Goal: Information Seeking & Learning: Learn about a topic

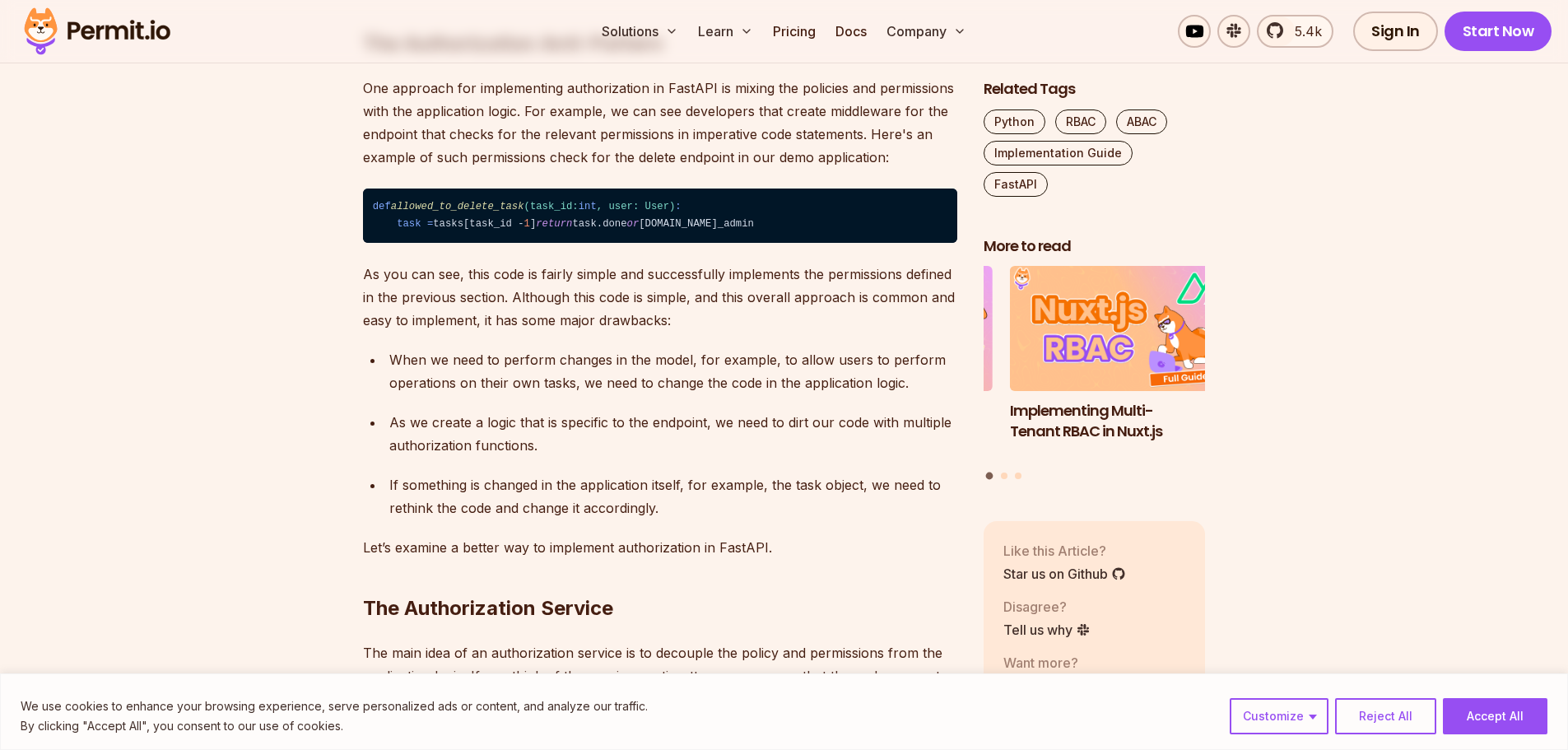
scroll to position [2634, 0]
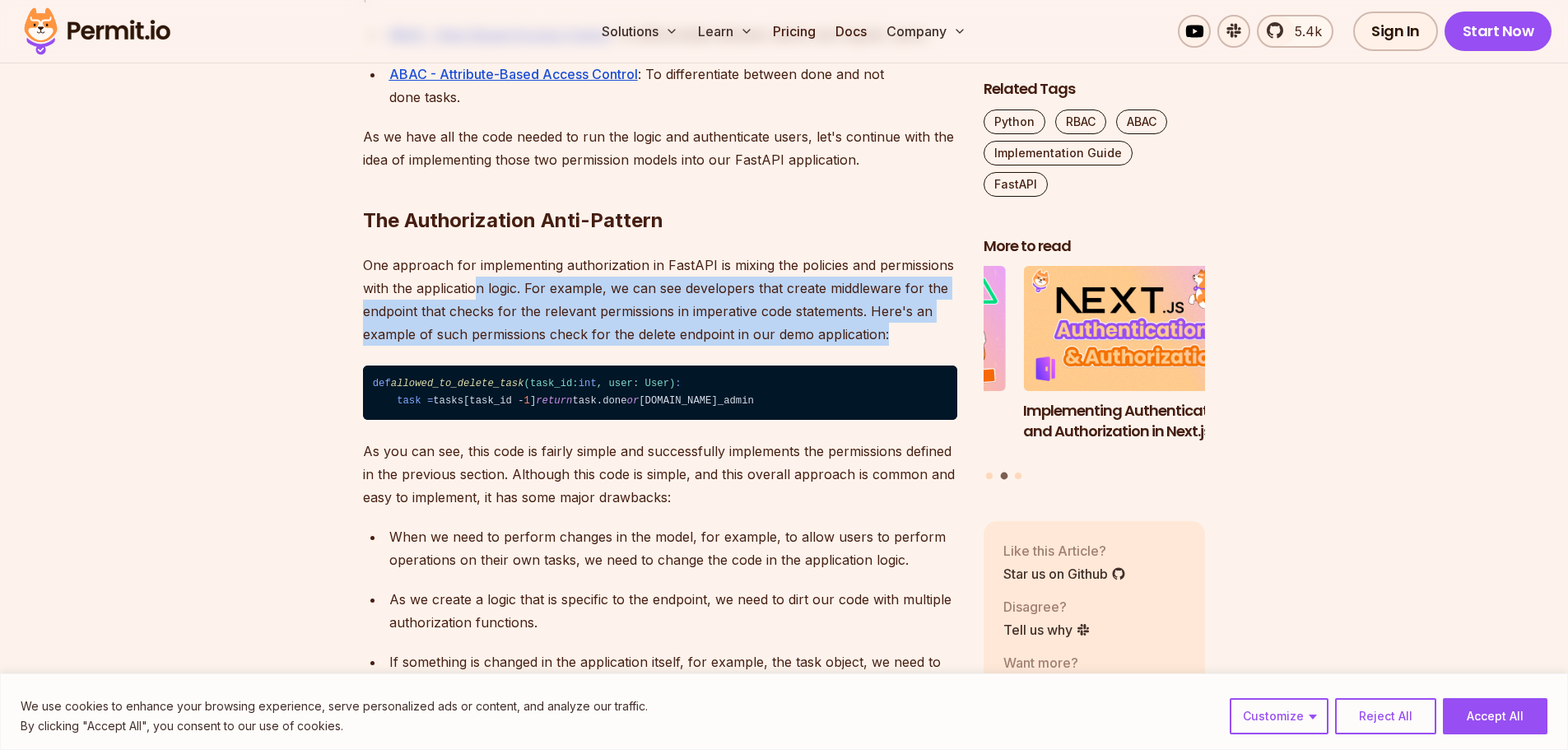
drag, startPoint x: 473, startPoint y: 384, endPoint x: 921, endPoint y: 421, distance: 449.5
click at [921, 345] on p "One approach for implementing authorization in FastAPI is mixing the policies a…" at bounding box center [660, 300] width 594 height 93
click at [917, 345] on p "One approach for implementing authorization in FastAPI is mixing the policies a…" at bounding box center [660, 300] width 594 height 93
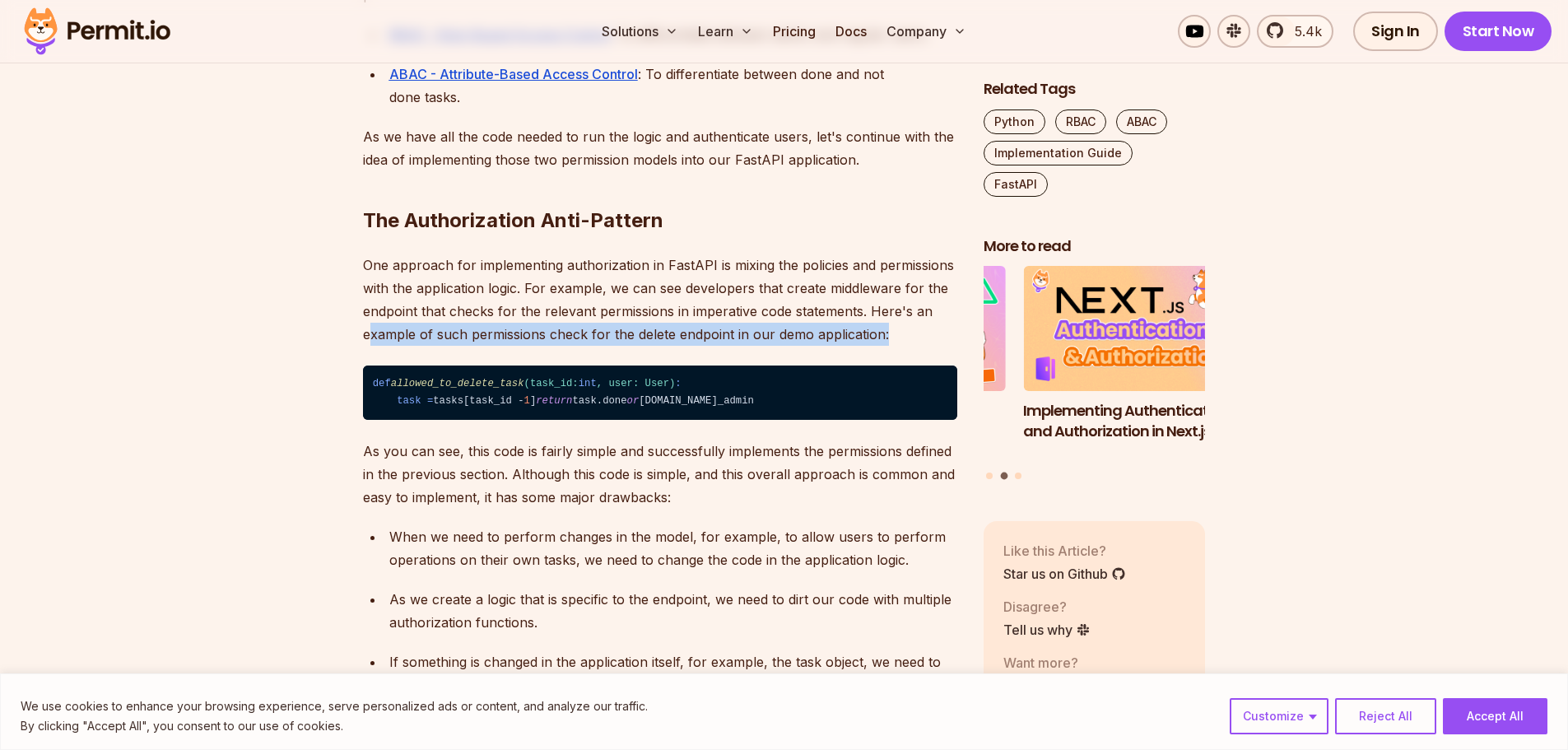
drag, startPoint x: 912, startPoint y: 429, endPoint x: 367, endPoint y: 422, distance: 545.0
click at [367, 345] on p "One approach for implementing authorization in FastAPI is mixing the policies a…" at bounding box center [660, 300] width 594 height 93
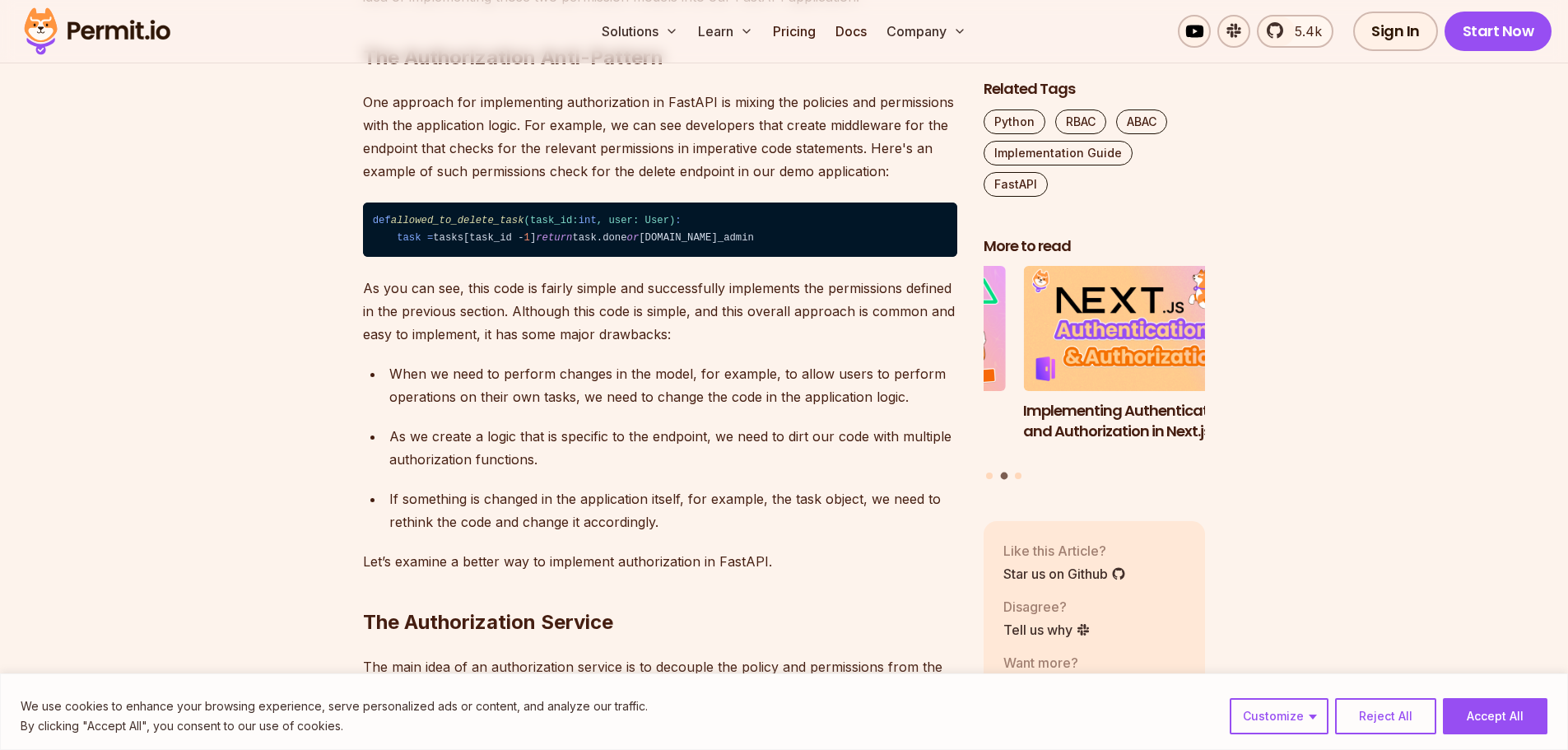
scroll to position [2799, 0]
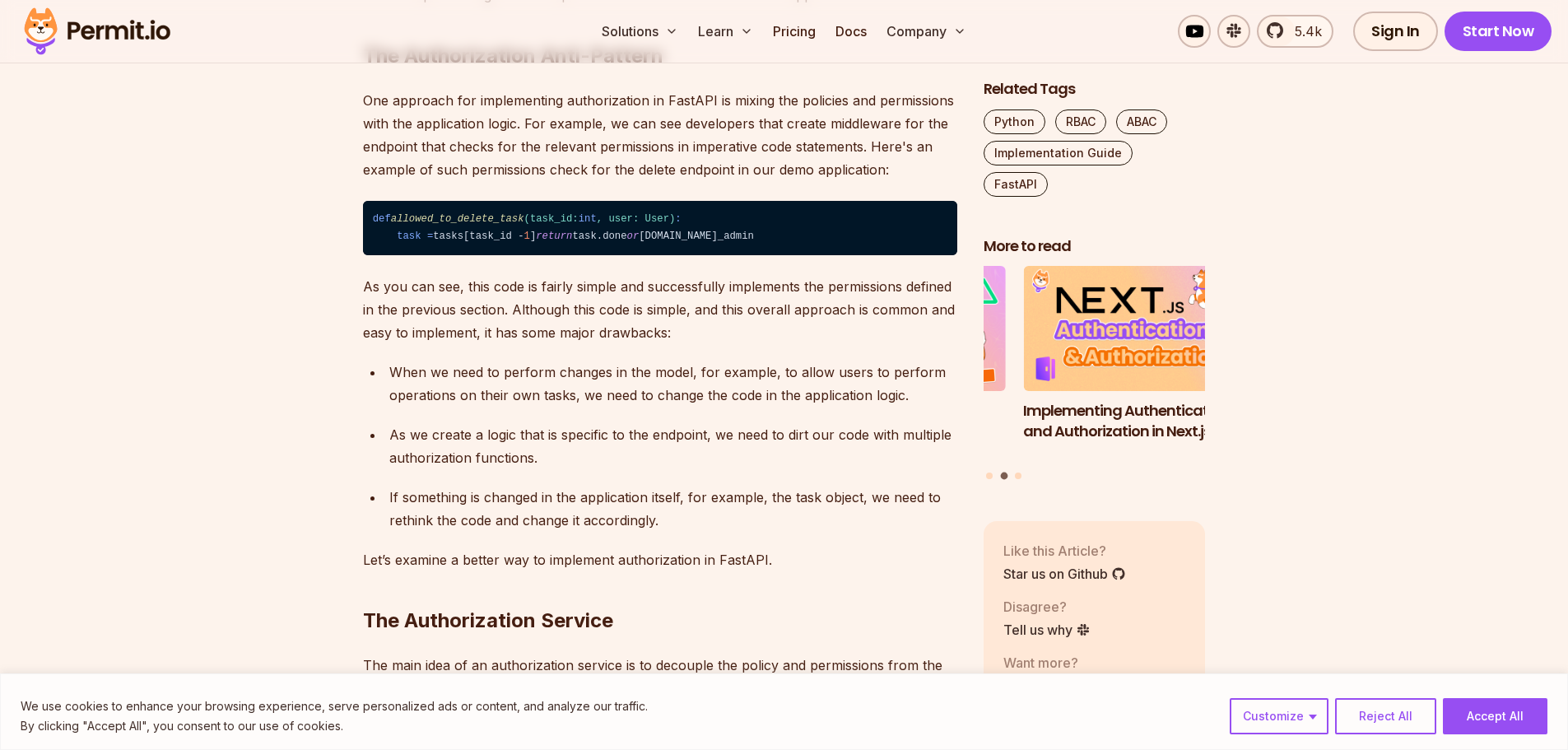
click at [376, 344] on p "As you can see, this code is fairly simple and successfully implements the perm…" at bounding box center [660, 309] width 594 height 69
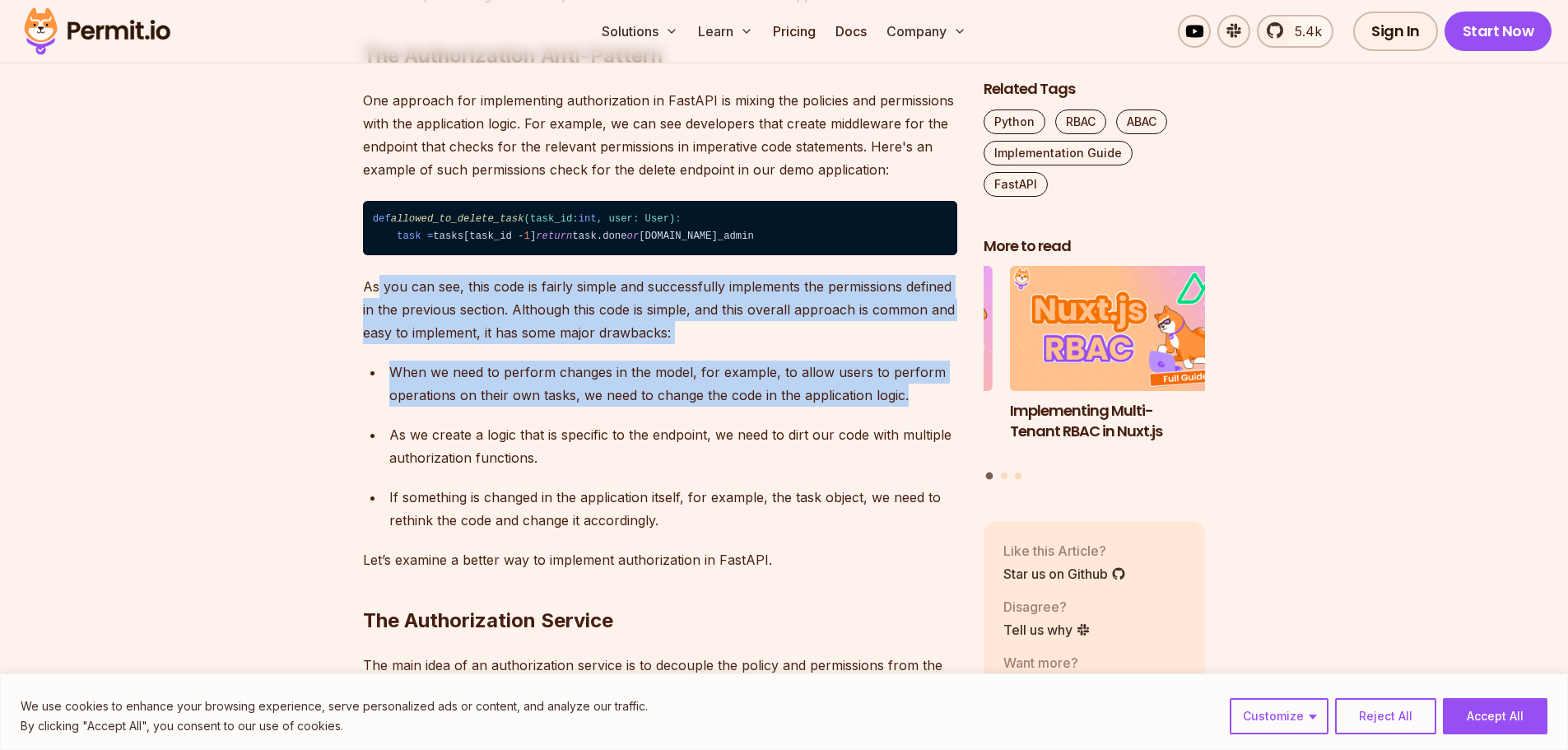
drag, startPoint x: 393, startPoint y: 397, endPoint x: 928, endPoint y: 516, distance: 548.1
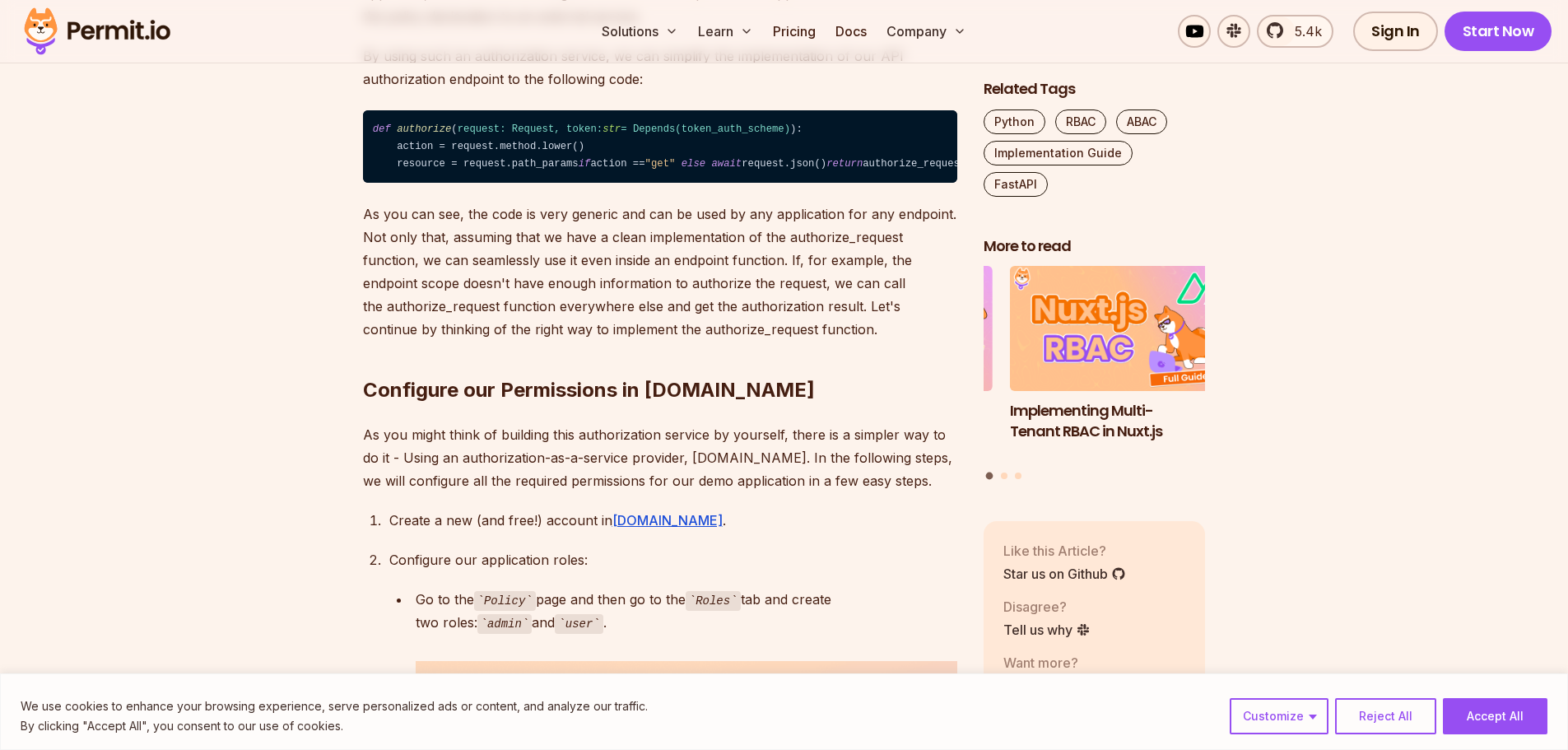
scroll to position [3375, 0]
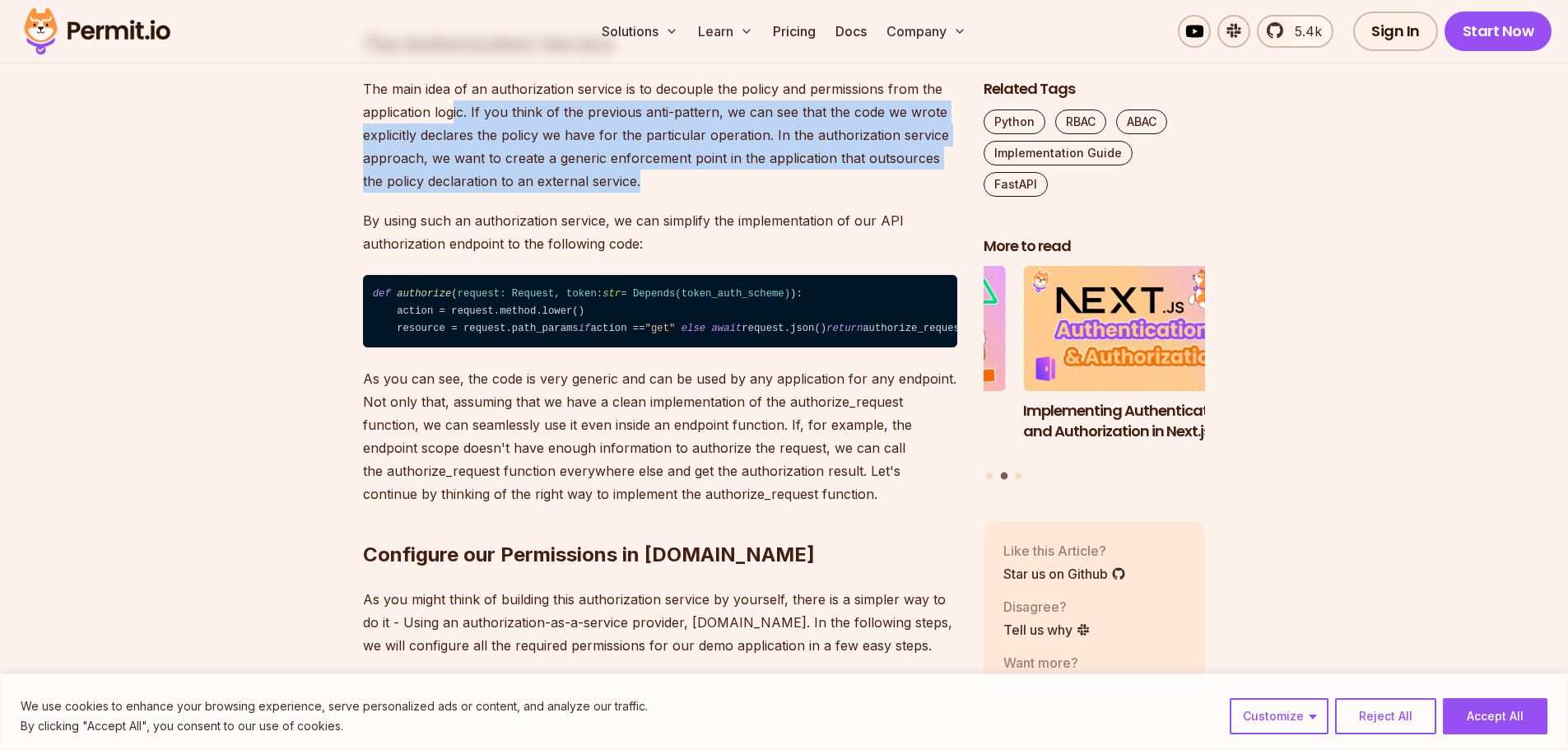
drag, startPoint x: 452, startPoint y: 230, endPoint x: 802, endPoint y: 301, distance: 357.1
click at [802, 193] on p "The main idea of an authorization service is to decouple the policy and permiss…" at bounding box center [660, 135] width 594 height 115
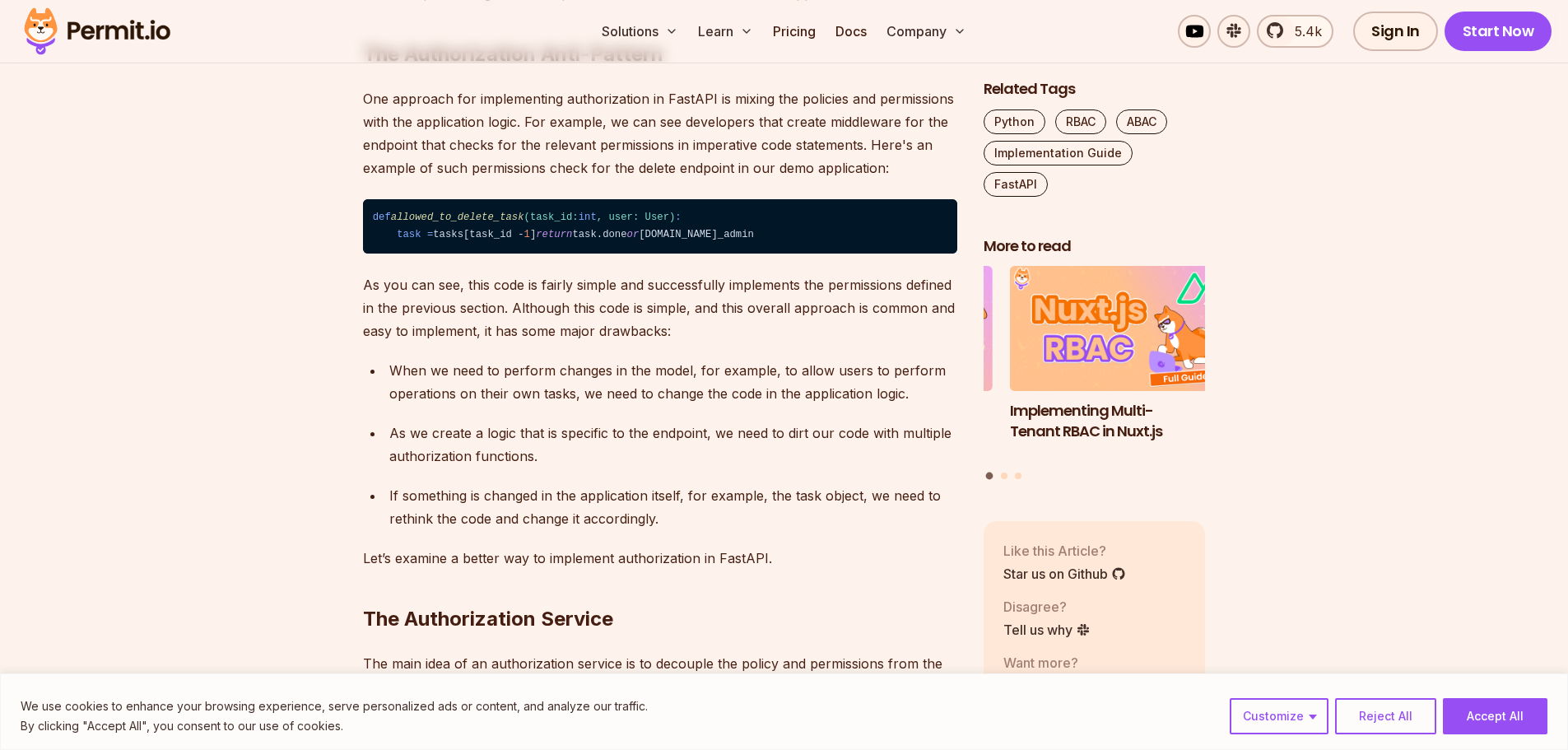
scroll to position [2799, 0]
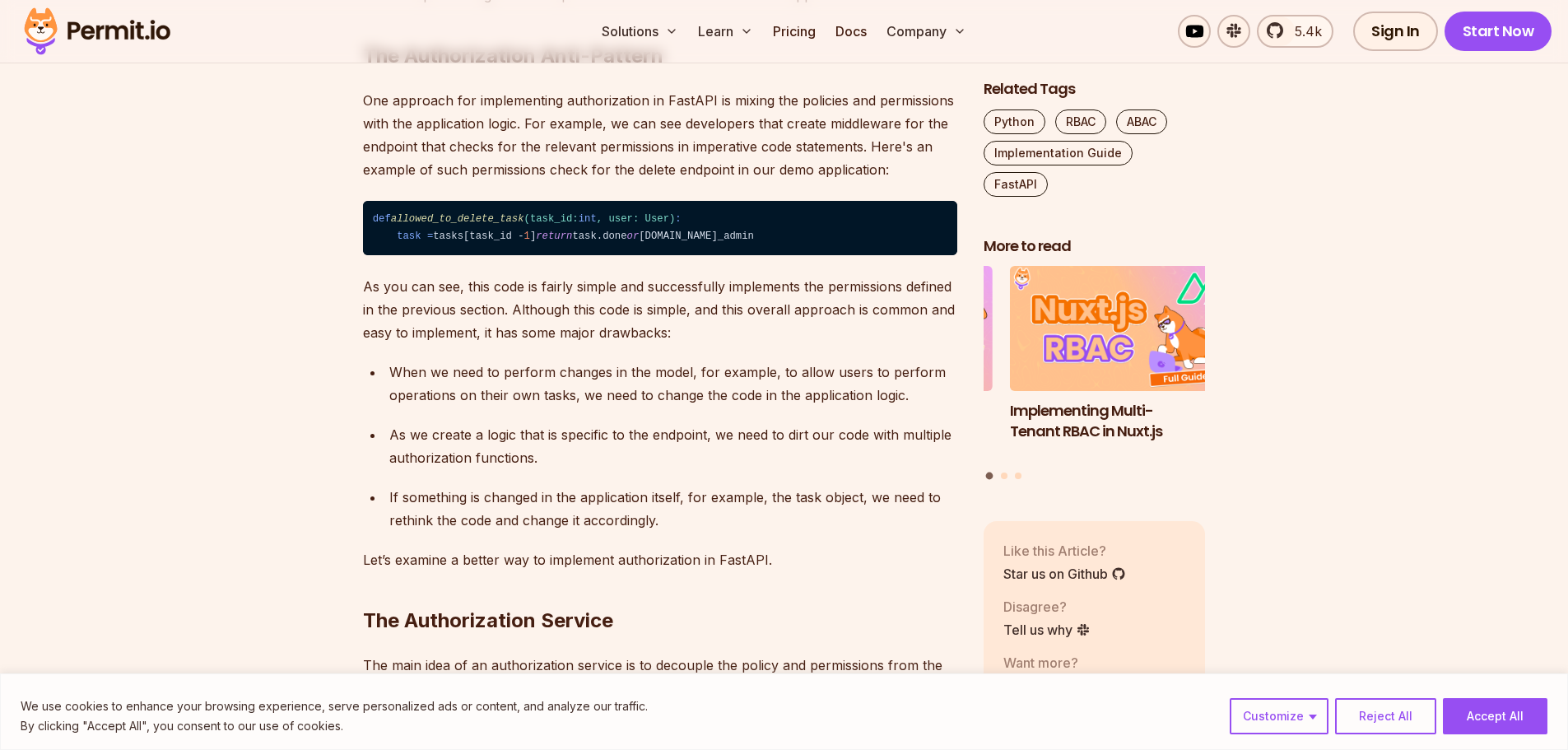
click at [463, 225] on span "allowed_to_delete_task" at bounding box center [458, 219] width 134 height 11
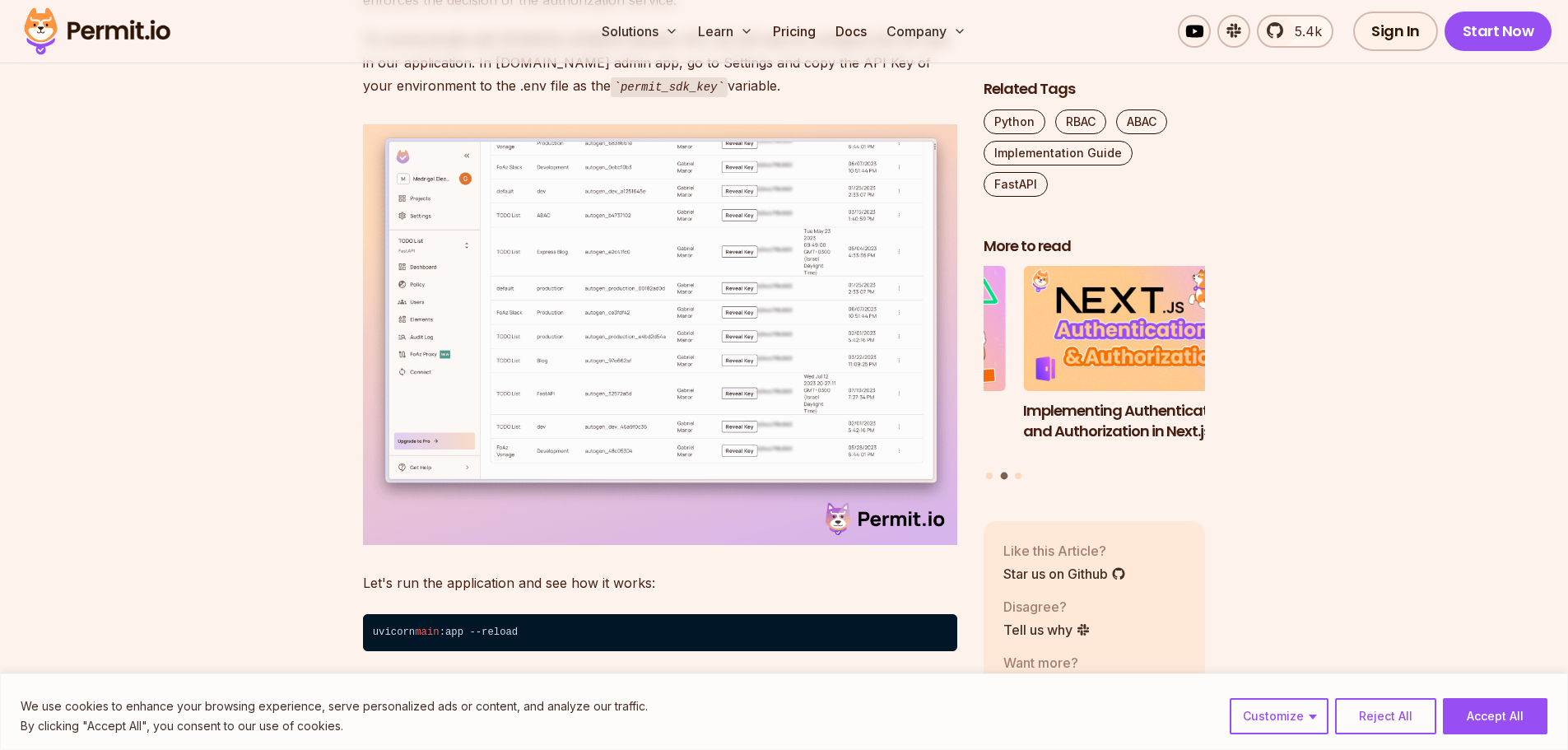
scroll to position [7244, 0]
